Goal: Entertainment & Leisure: Consume media (video, audio)

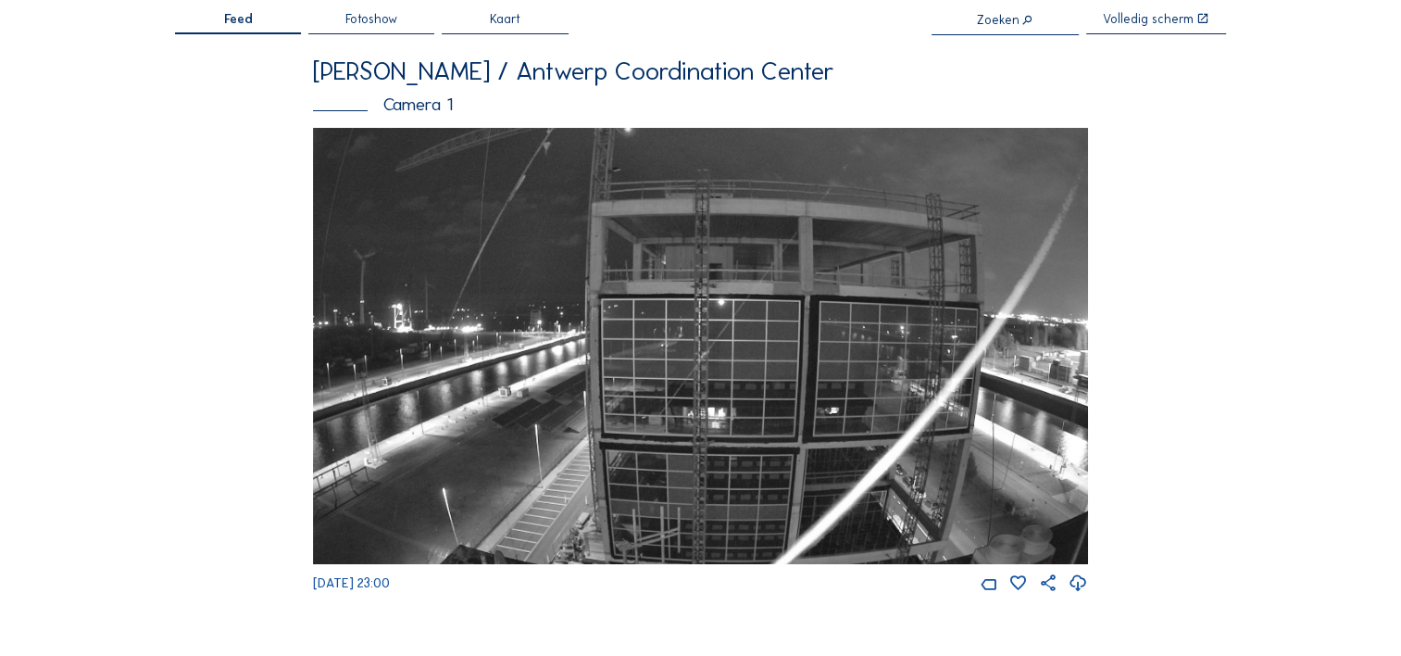
scroll to position [77, 0]
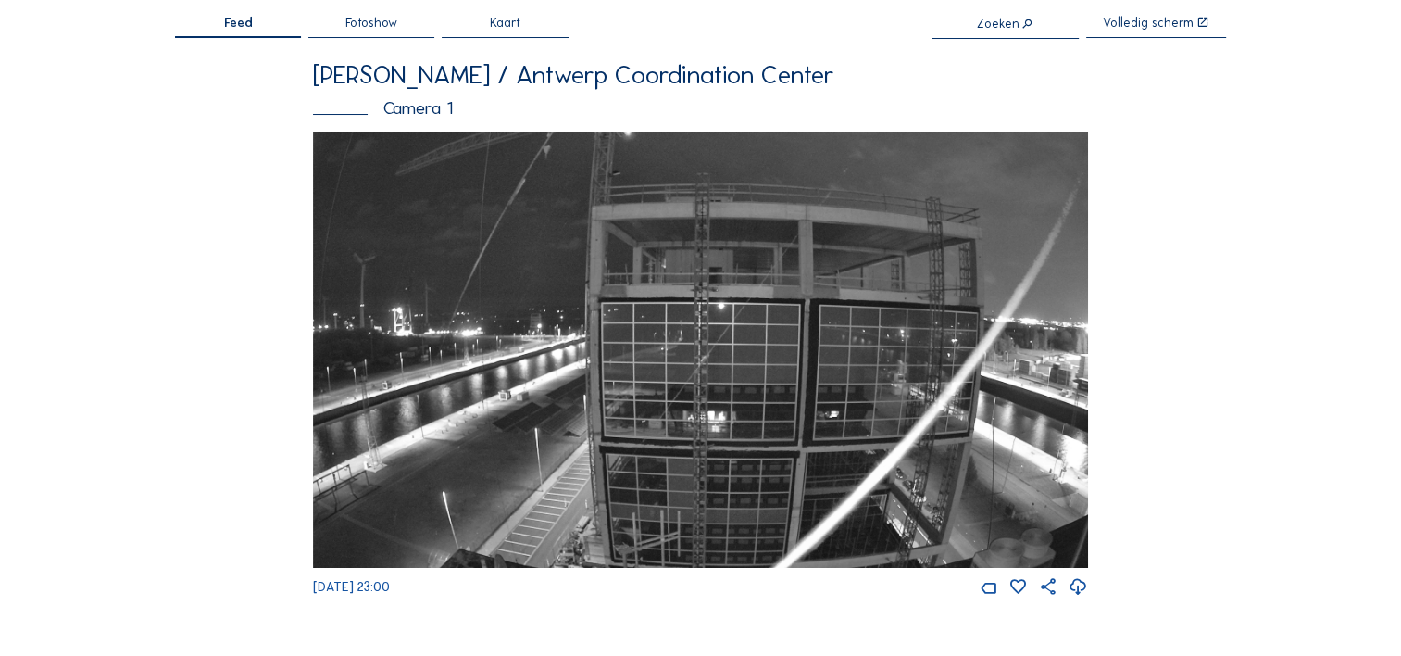
click at [492, 191] on img at bounding box center [700, 350] width 775 height 436
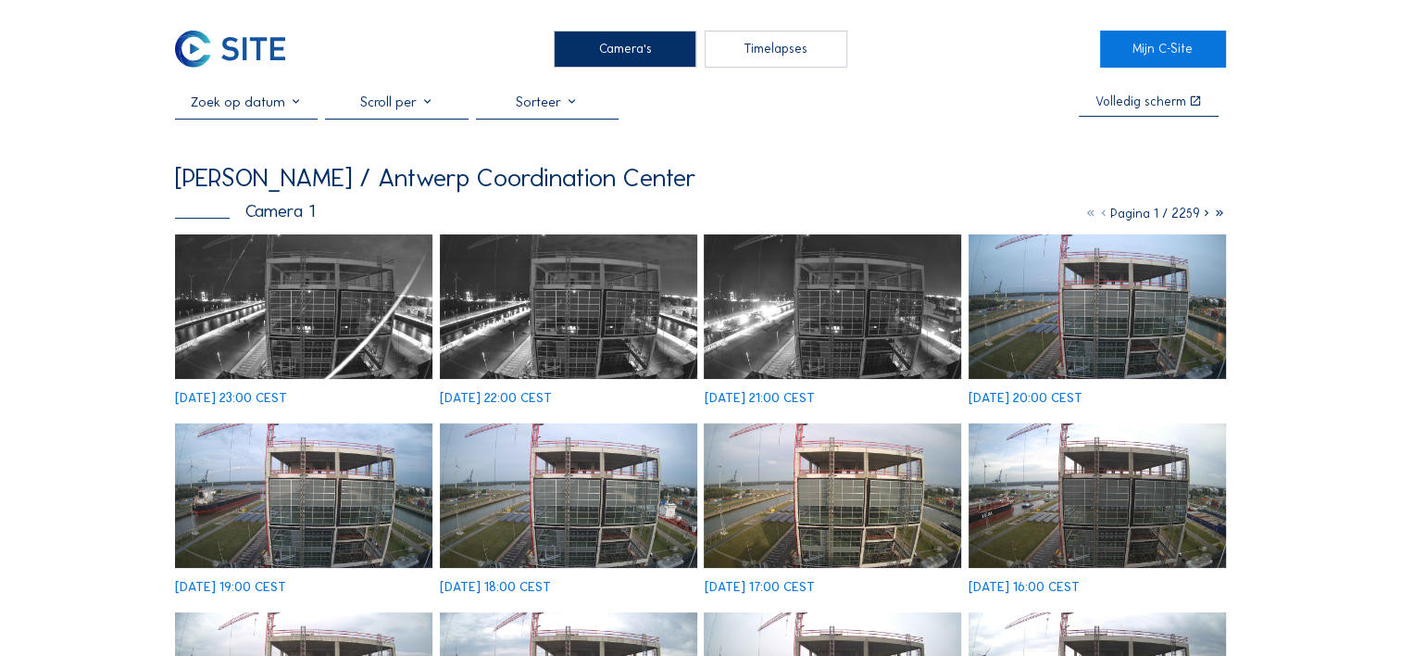
click at [782, 47] on div "Timelapses" at bounding box center [776, 49] width 143 height 37
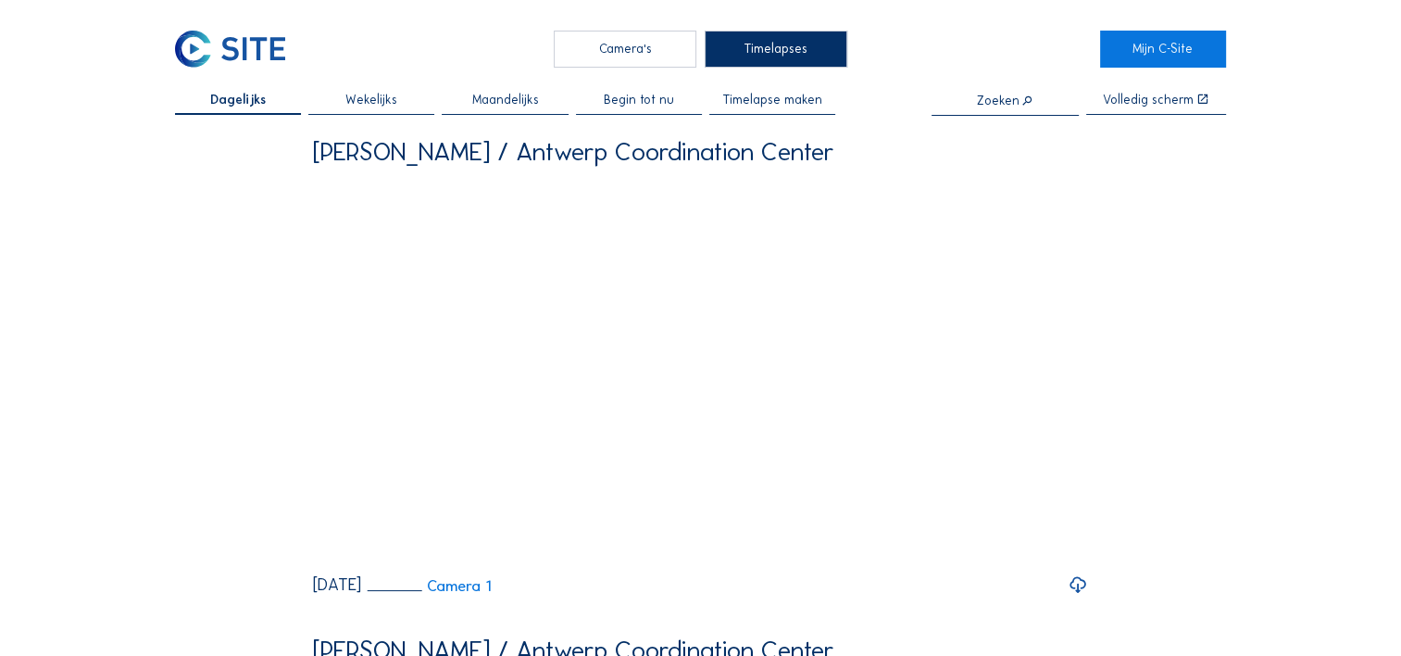
click at [383, 112] on div "Wekelijks" at bounding box center [371, 104] width 126 height 21
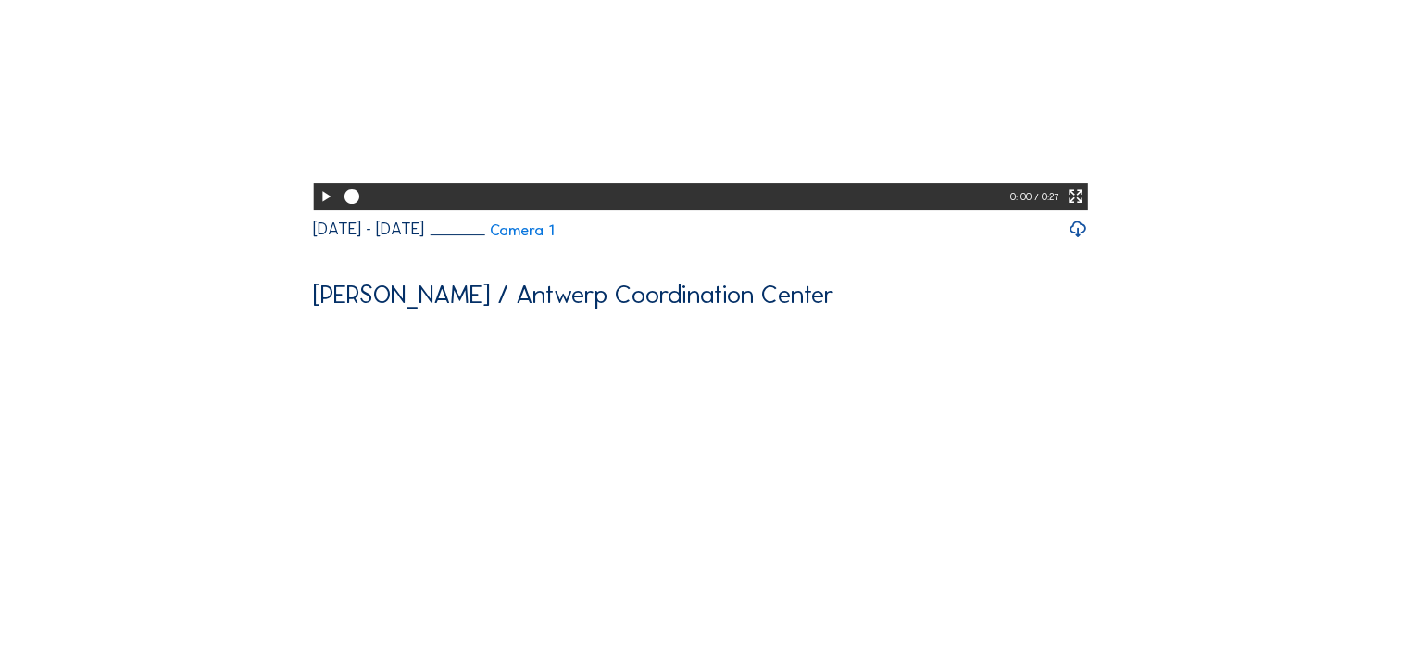
scroll to position [358, 0]
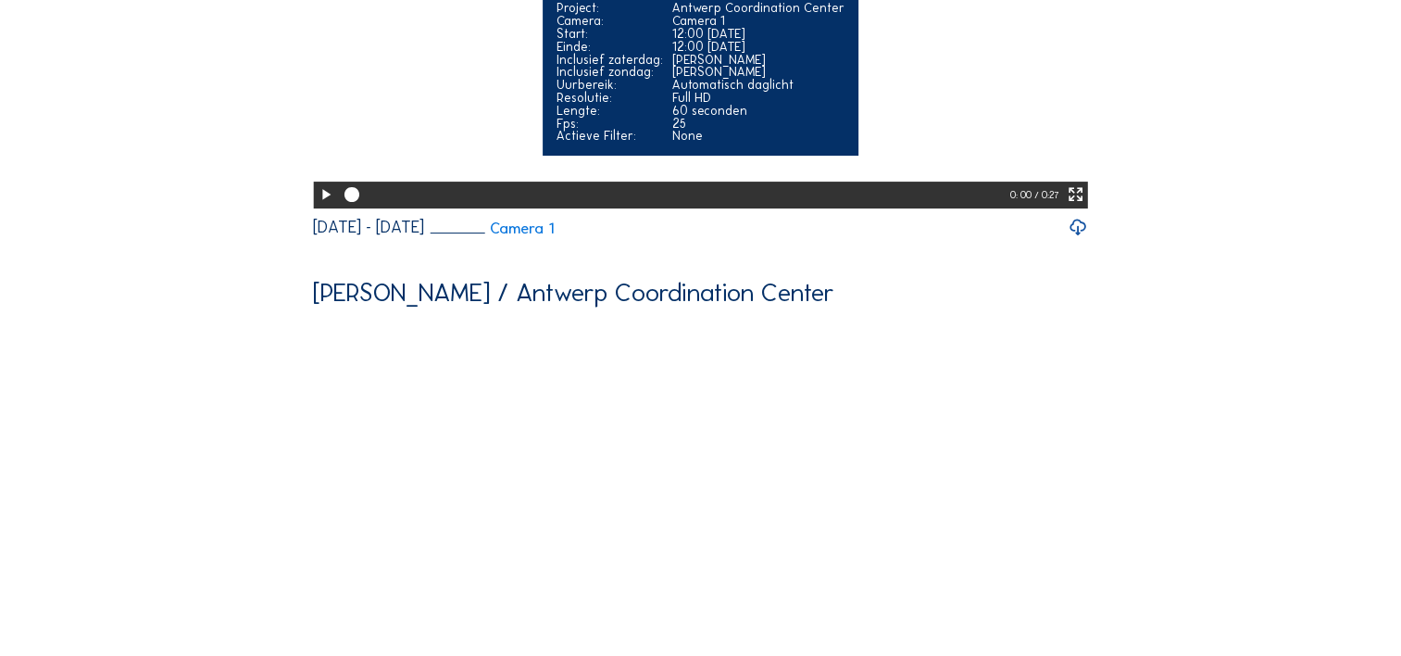
click at [323, 206] on icon at bounding box center [326, 194] width 18 height 21
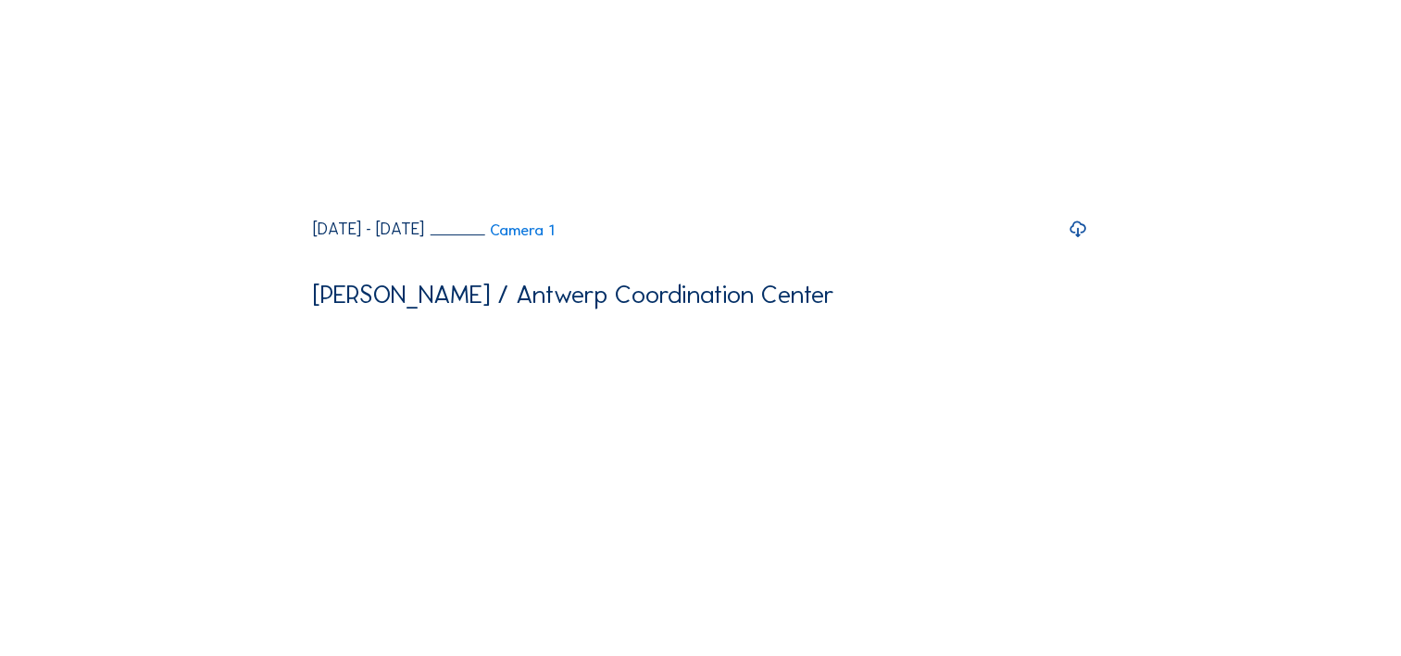
scroll to position [0, 0]
